Goal: Ask a question

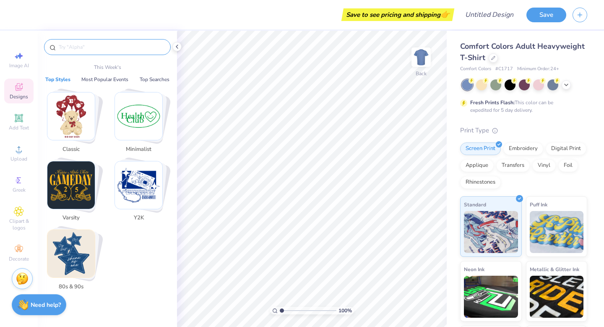
click at [106, 48] on input "text" at bounding box center [111, 47] width 107 height 8
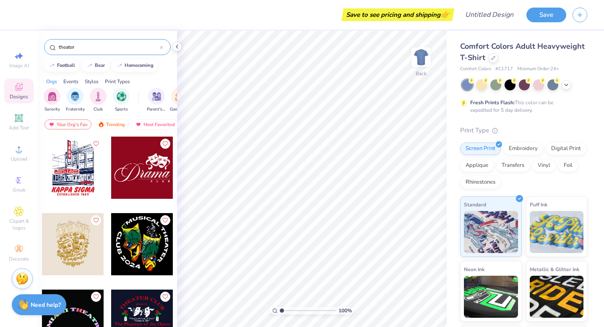
click at [78, 176] on div at bounding box center [73, 167] width 62 height 62
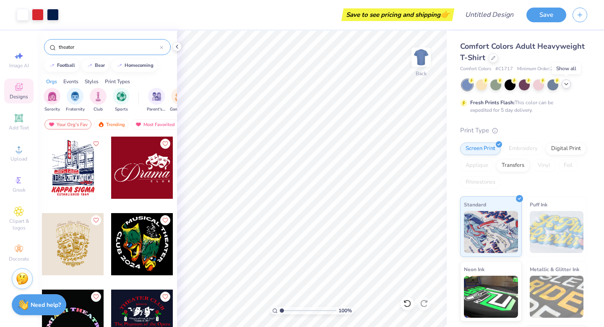
click at [568, 86] on icon at bounding box center [566, 84] width 7 height 7
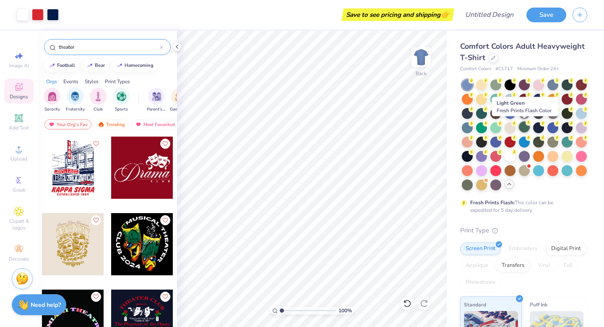
click at [526, 128] on div at bounding box center [524, 126] width 11 height 11
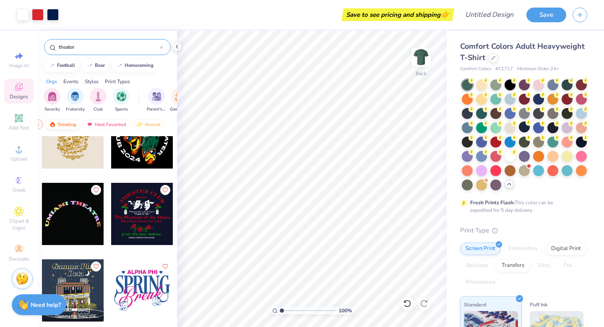
scroll to position [0, 49]
click at [72, 47] on input "theater" at bounding box center [109, 47] width 102 height 8
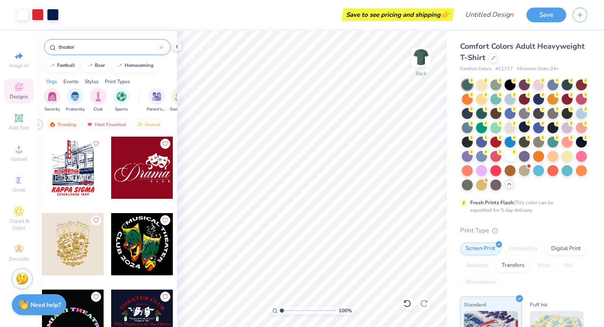
click at [72, 47] on input "theater" at bounding box center [109, 47] width 102 height 8
type input "movie"
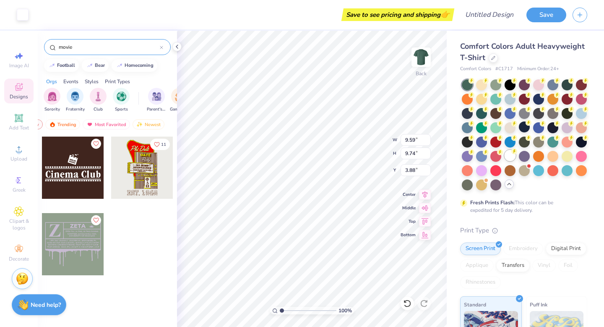
click at [512, 156] on div at bounding box center [510, 155] width 11 height 11
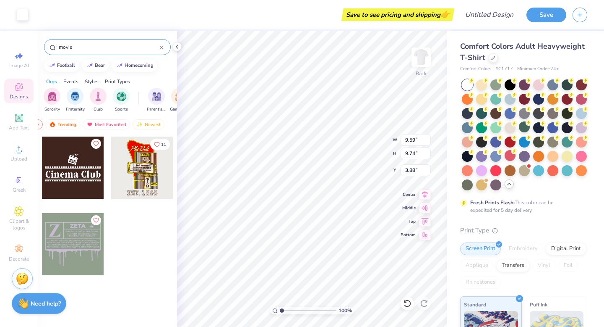
click at [55, 307] on strong "Need help?" at bounding box center [46, 303] width 30 height 8
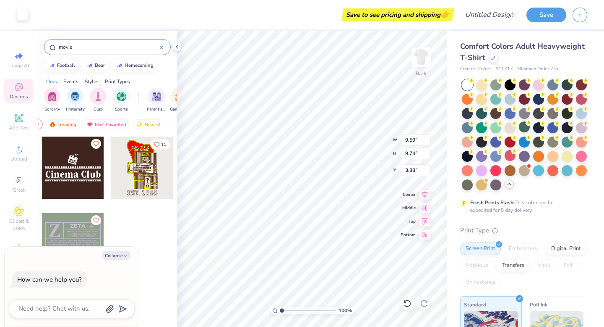
click at [167, 285] on div at bounding box center [142, 250] width 63 height 76
click at [121, 254] on button "Collapse" at bounding box center [116, 255] width 28 height 9
type textarea "x"
